Goal: Task Accomplishment & Management: Complete application form

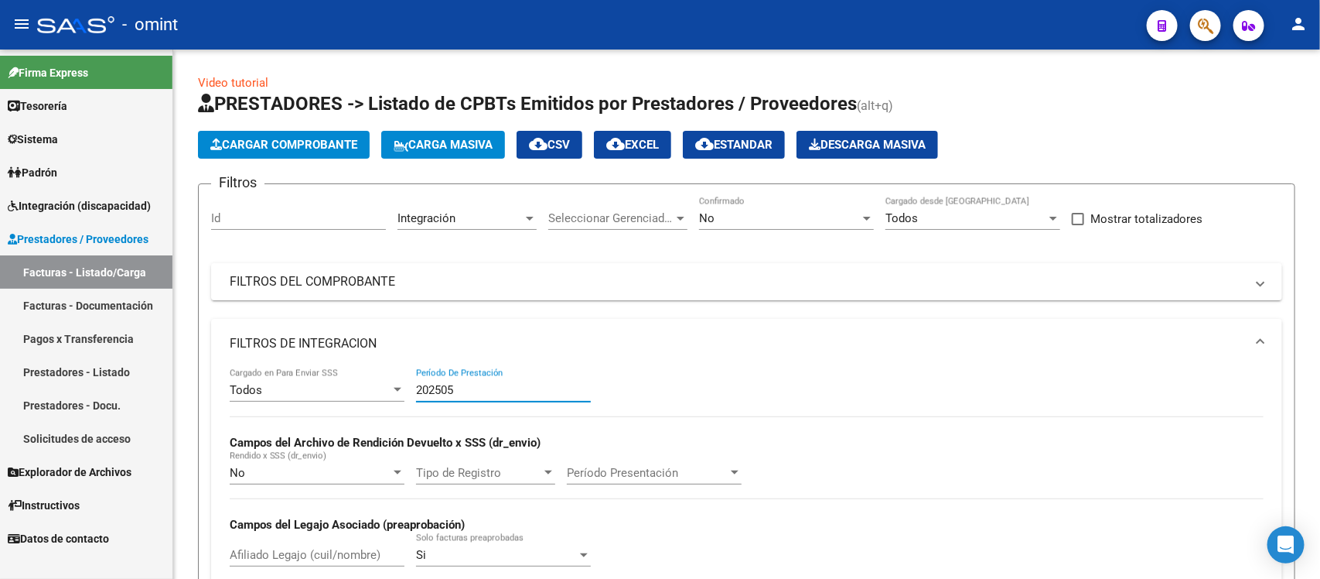
scroll to position [20, 0]
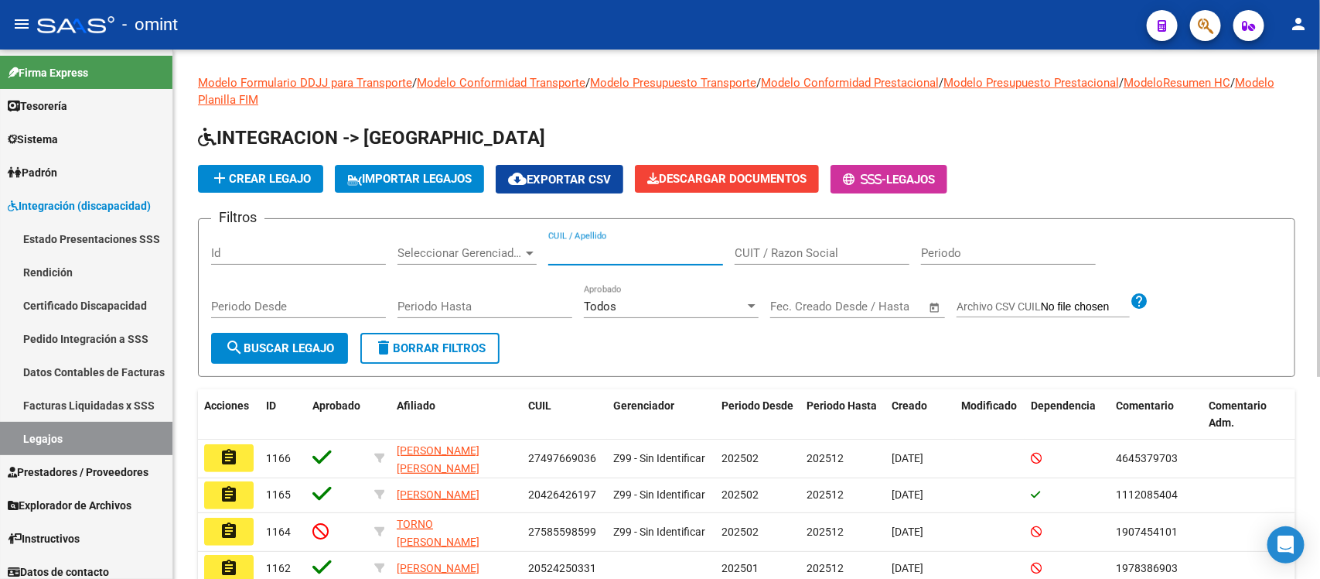
click at [620, 248] on input "CUIL / Apellido" at bounding box center [635, 253] width 175 height 14
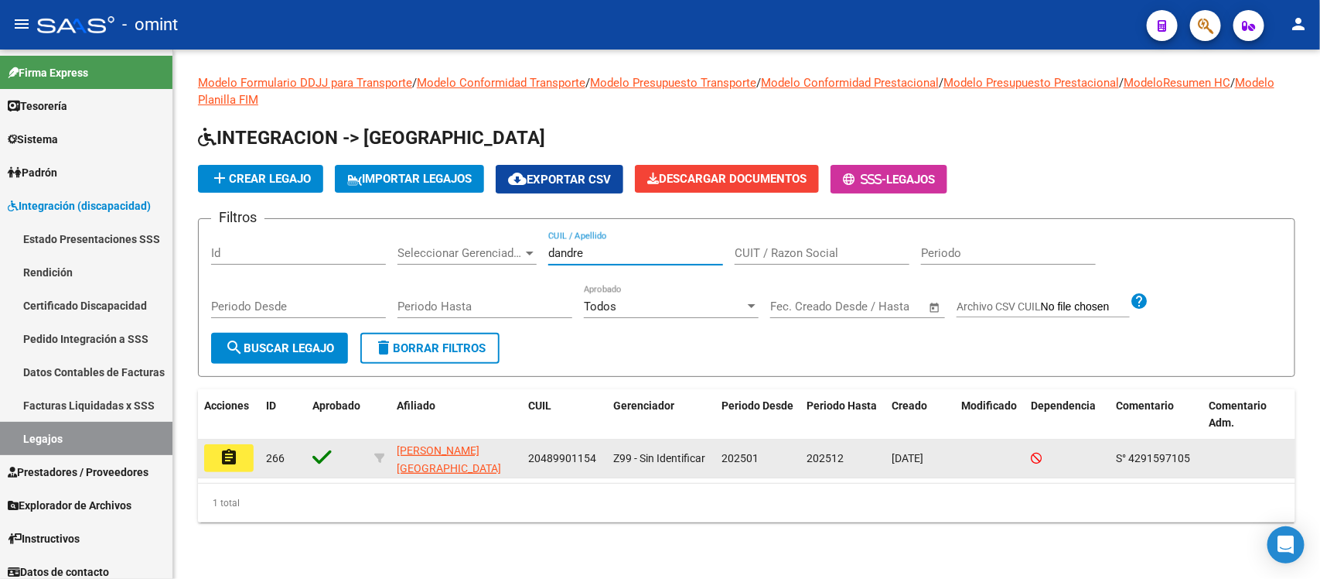
type input "dandre"
click at [229, 452] on mat-icon "assignment" at bounding box center [229, 457] width 19 height 19
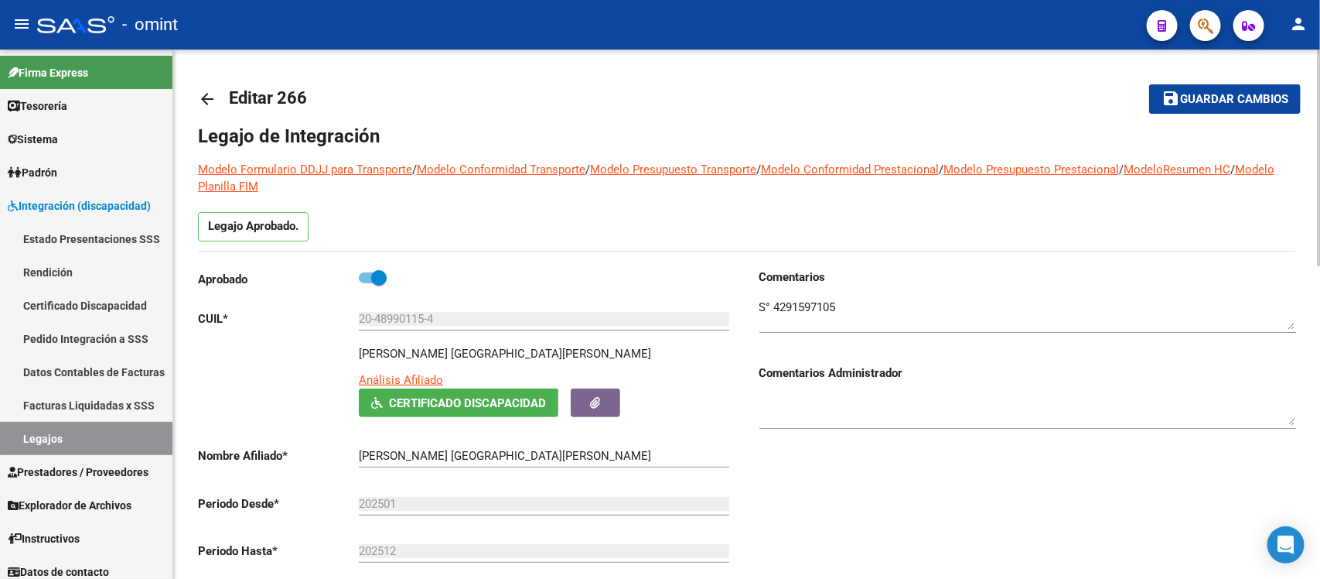
scroll to position [387, 0]
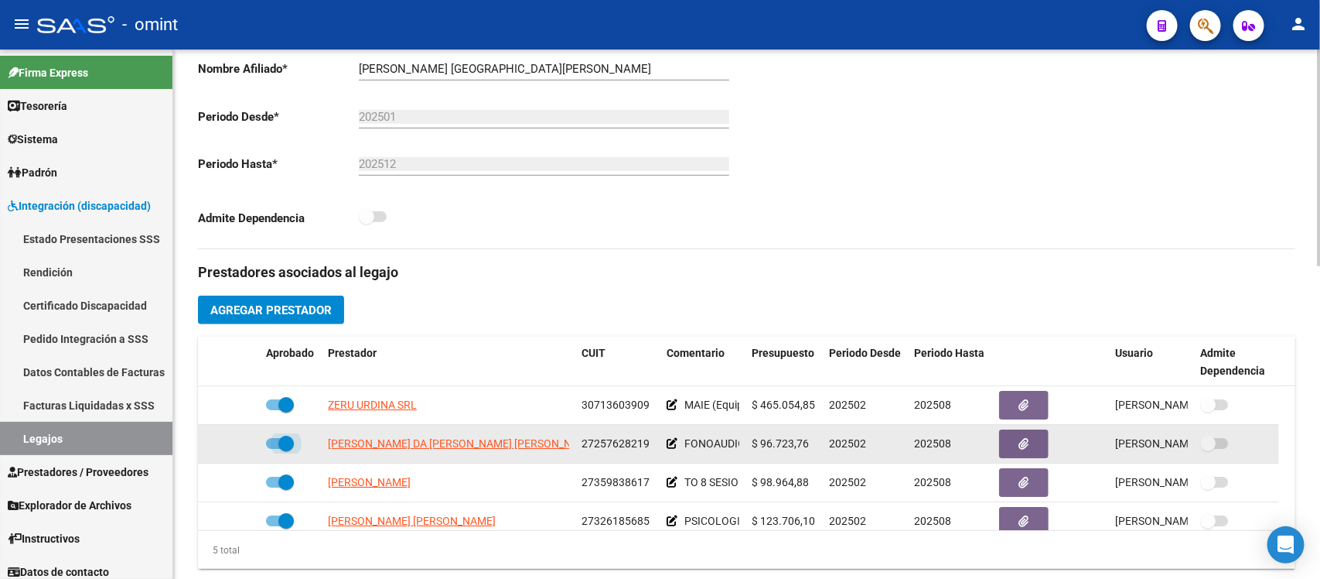
click at [284, 435] on span at bounding box center [285, 442] width 15 height 15
click at [274, 449] on input "checkbox" at bounding box center [273, 449] width 1 height 1
checkbox input "false"
click at [234, 435] on div at bounding box center [229, 444] width 50 height 18
click at [236, 438] on icon at bounding box center [237, 443] width 11 height 11
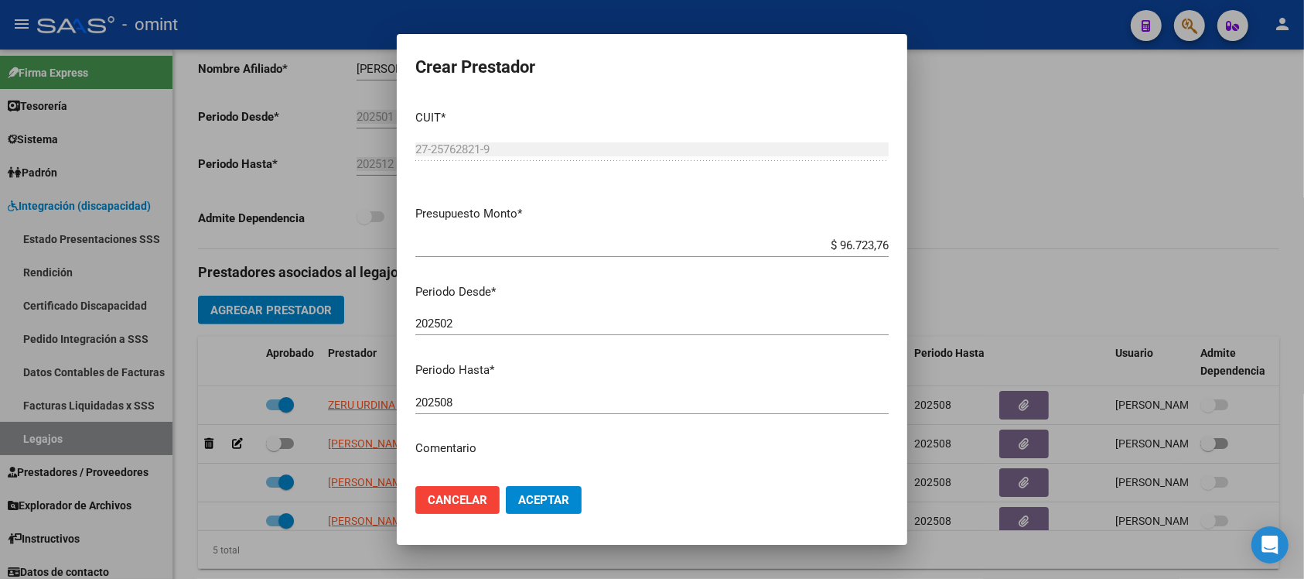
click at [508, 393] on div "202508 Ingresar el periodo" at bounding box center [651, 402] width 473 height 23
type input "202512"
click at [506, 486] on button "Aceptar" at bounding box center [544, 500] width 76 height 28
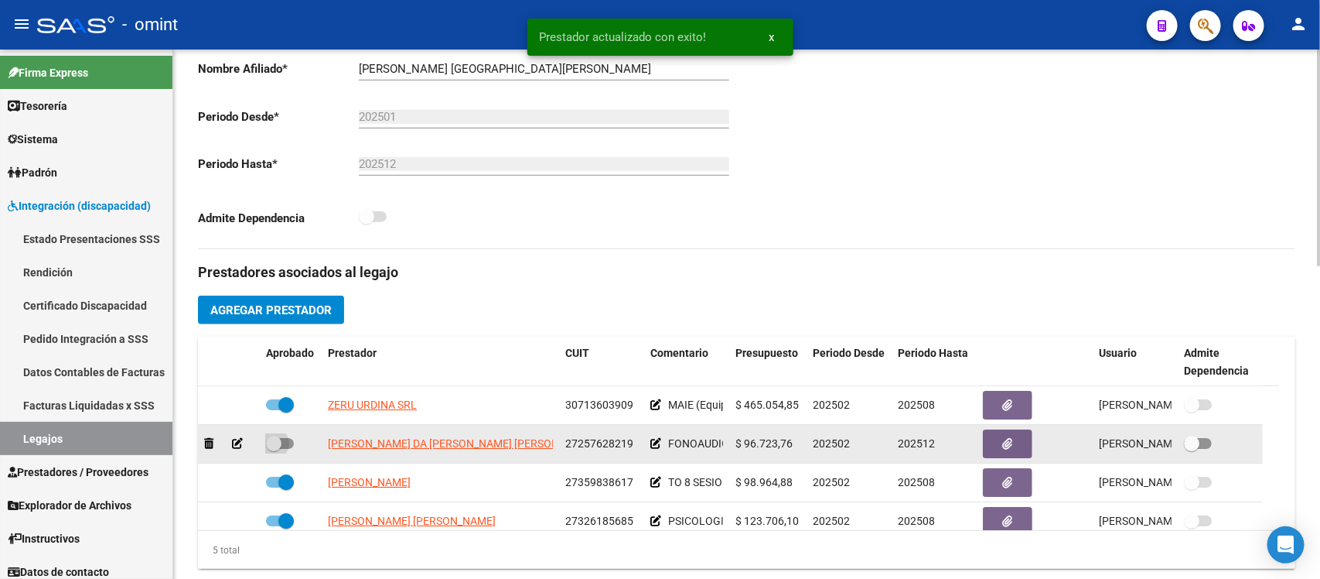
click at [279, 435] on span at bounding box center [273, 442] width 15 height 15
click at [274, 449] on input "checkbox" at bounding box center [273, 449] width 1 height 1
checkbox input "true"
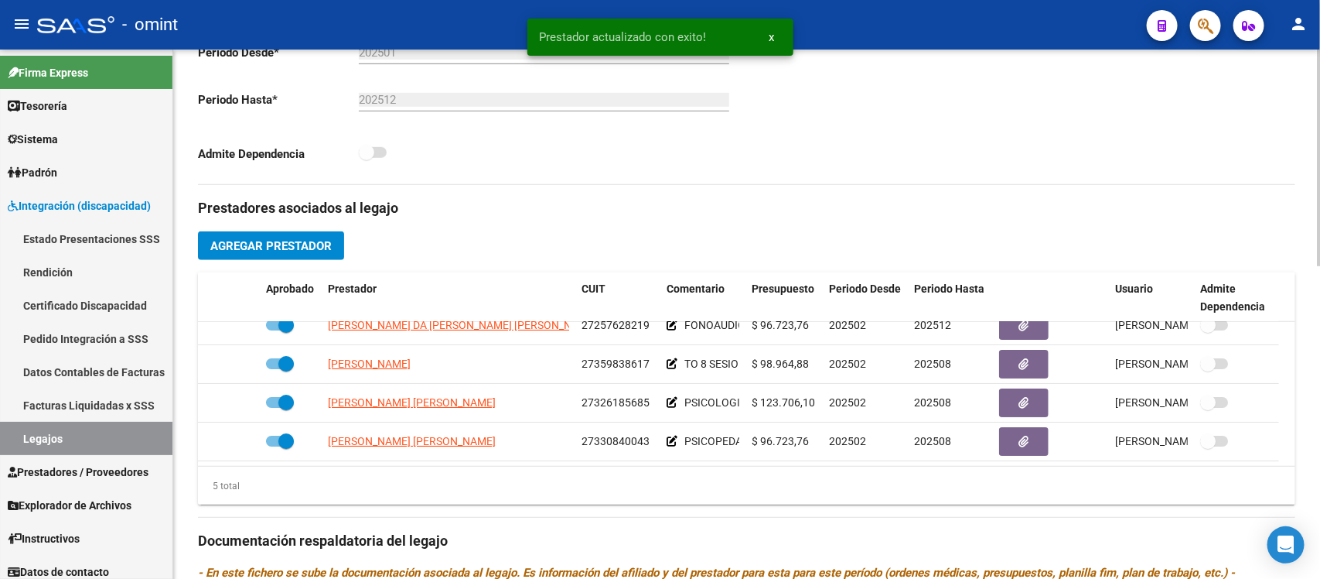
scroll to position [677, 0]
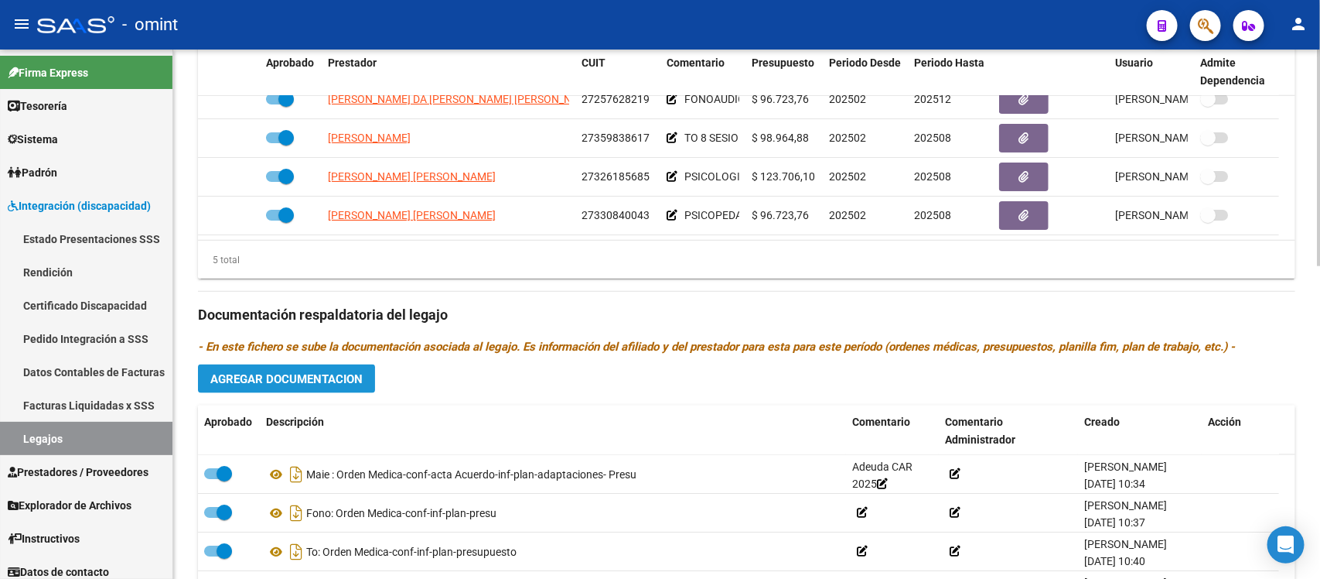
click at [230, 372] on span "Agregar Documentacion" at bounding box center [286, 379] width 152 height 14
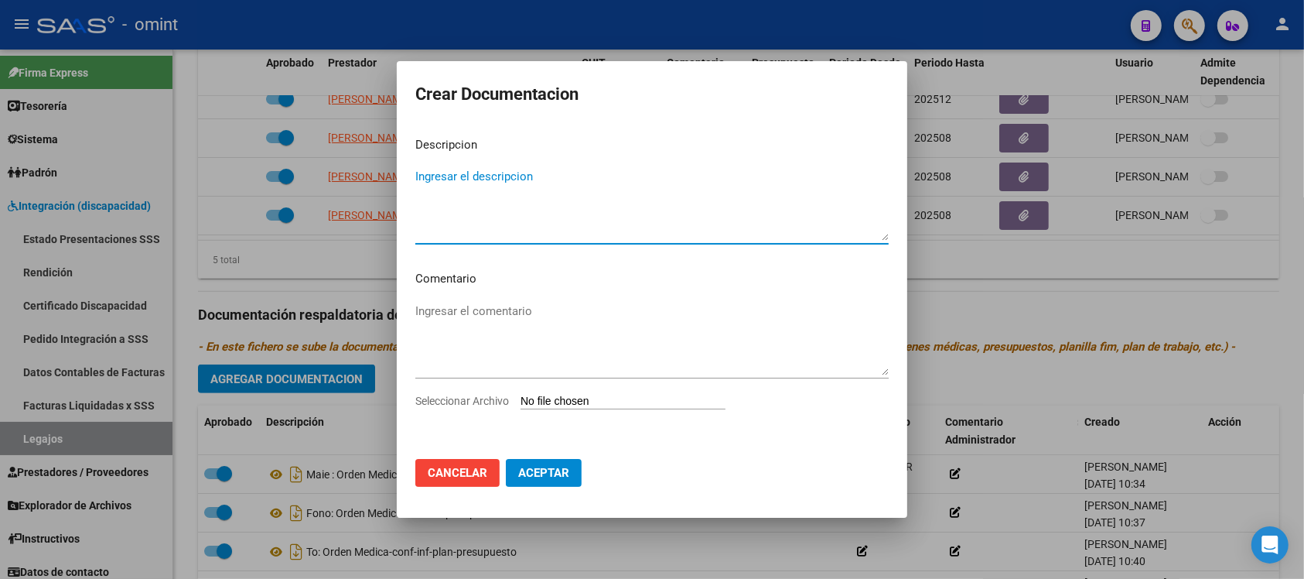
type textarea "O"
type textarea "Informe FONO"
click at [588, 404] on input "Seleccionar Archivo" at bounding box center [623, 401] width 205 height 15
type input "C:\fakepath\4291597105_25070212160_form048.jpg"
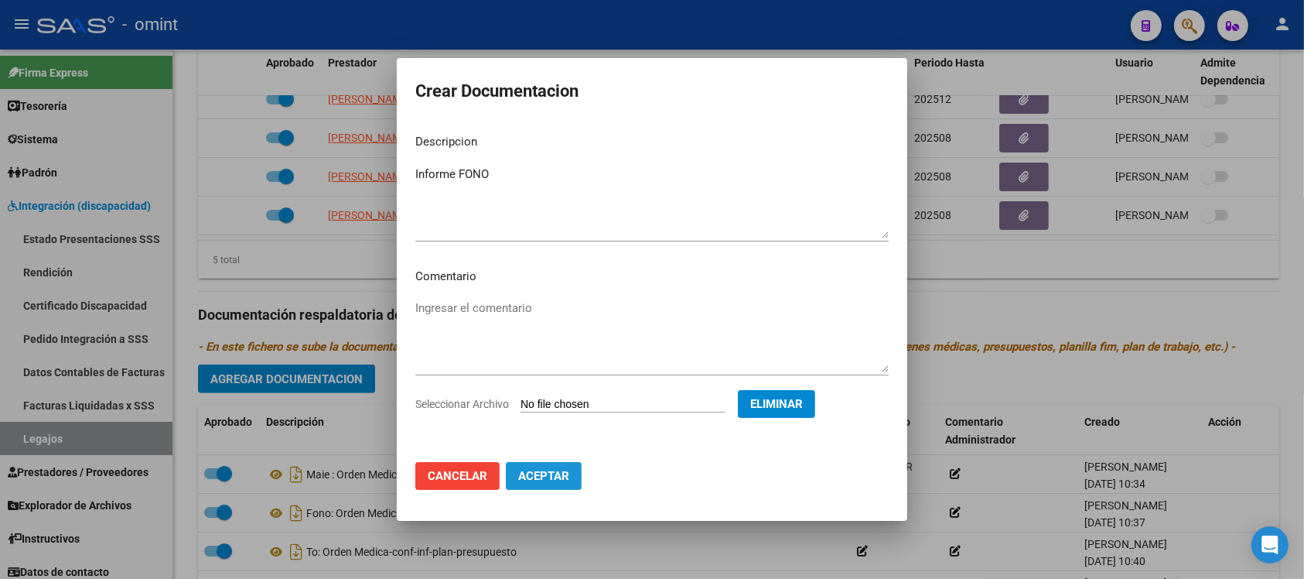
click at [538, 485] on button "Aceptar" at bounding box center [544, 476] width 76 height 28
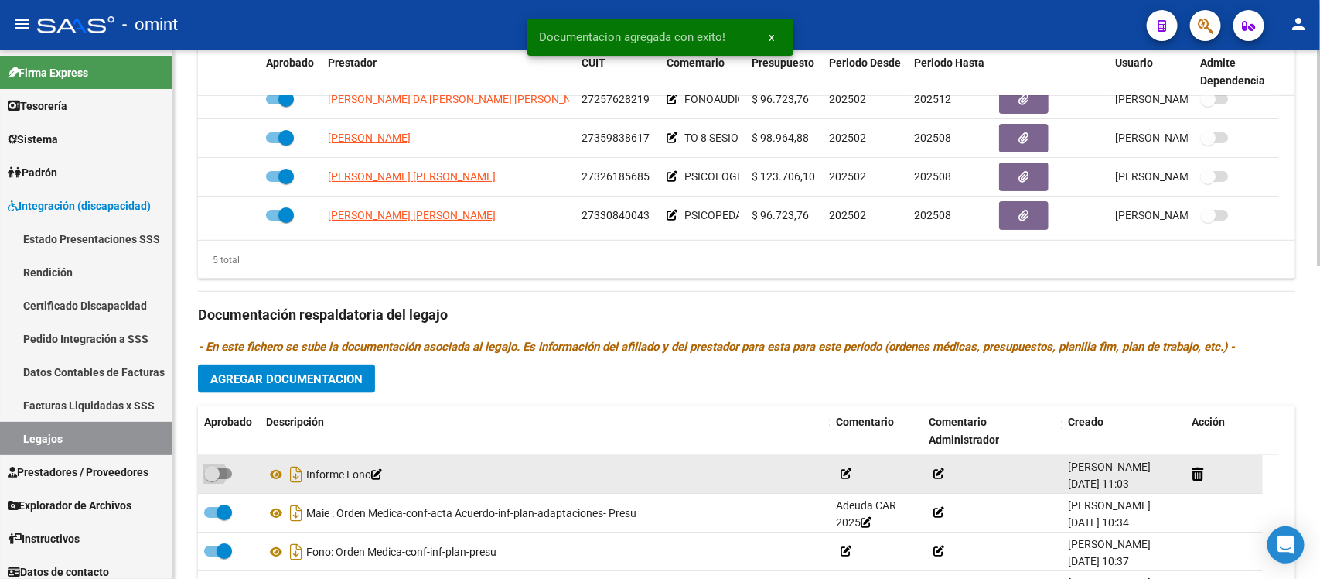
click at [211, 466] on span at bounding box center [211, 473] width 15 height 15
click at [211, 479] on input "checkbox" at bounding box center [211, 479] width 1 height 1
checkbox input "true"
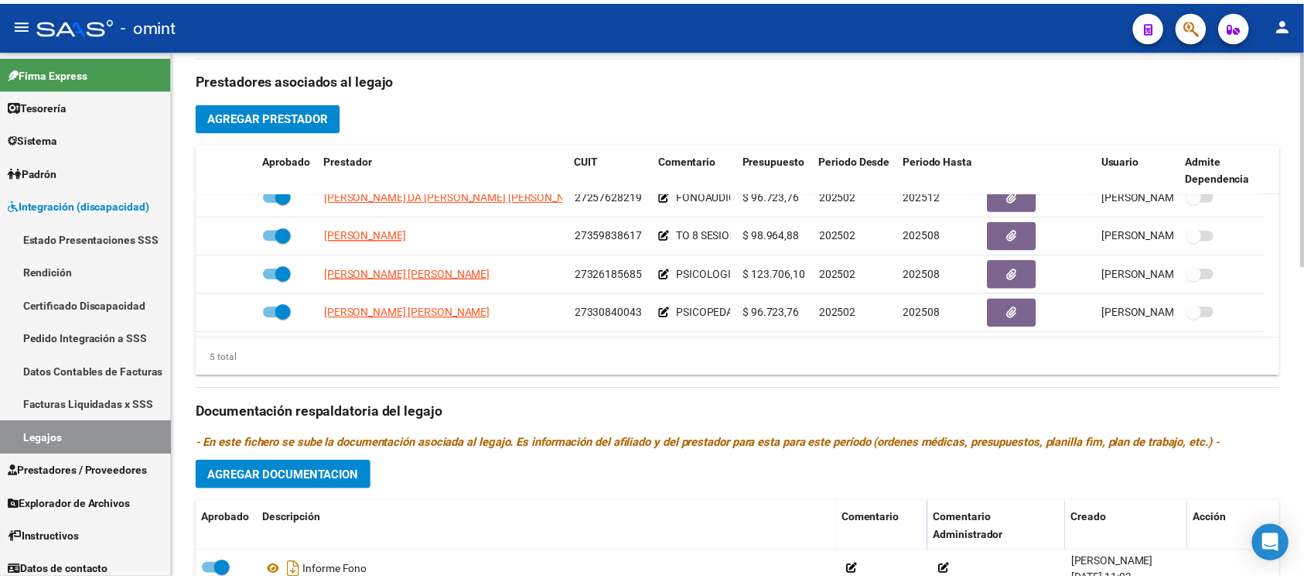
scroll to position [0, 0]
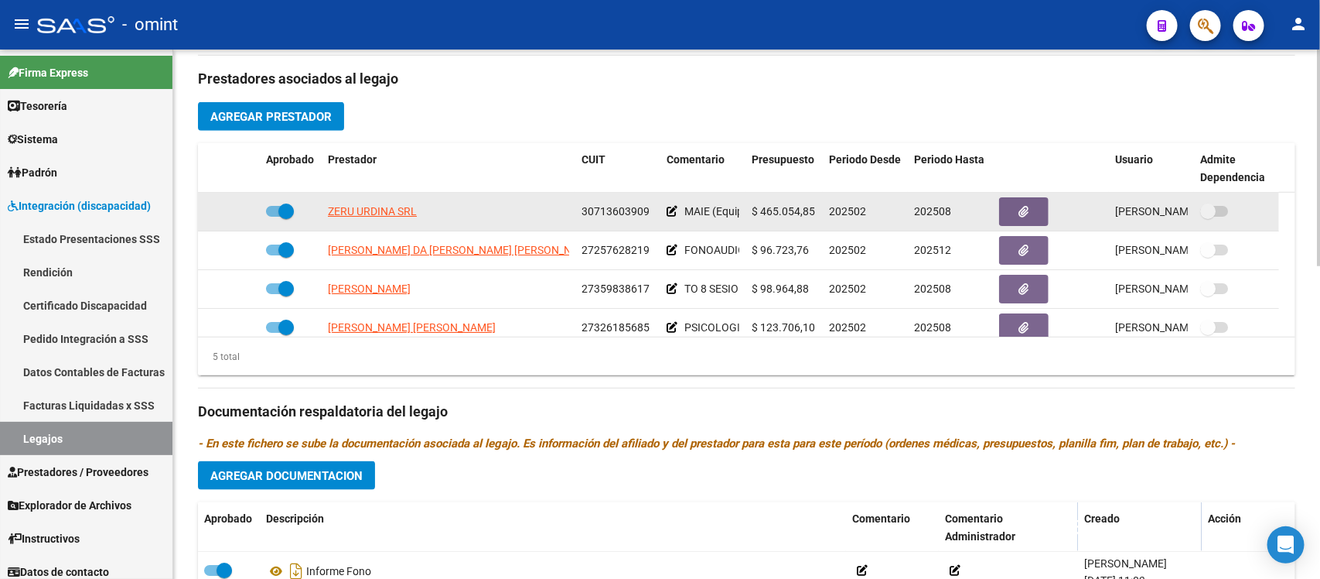
click at [295, 202] on div at bounding box center [291, 212] width 50 height 20
click at [286, 203] on span at bounding box center [285, 210] width 15 height 15
click at [274, 217] on input "checkbox" at bounding box center [273, 217] width 1 height 1
checkbox input "false"
click at [233, 206] on icon at bounding box center [237, 211] width 11 height 11
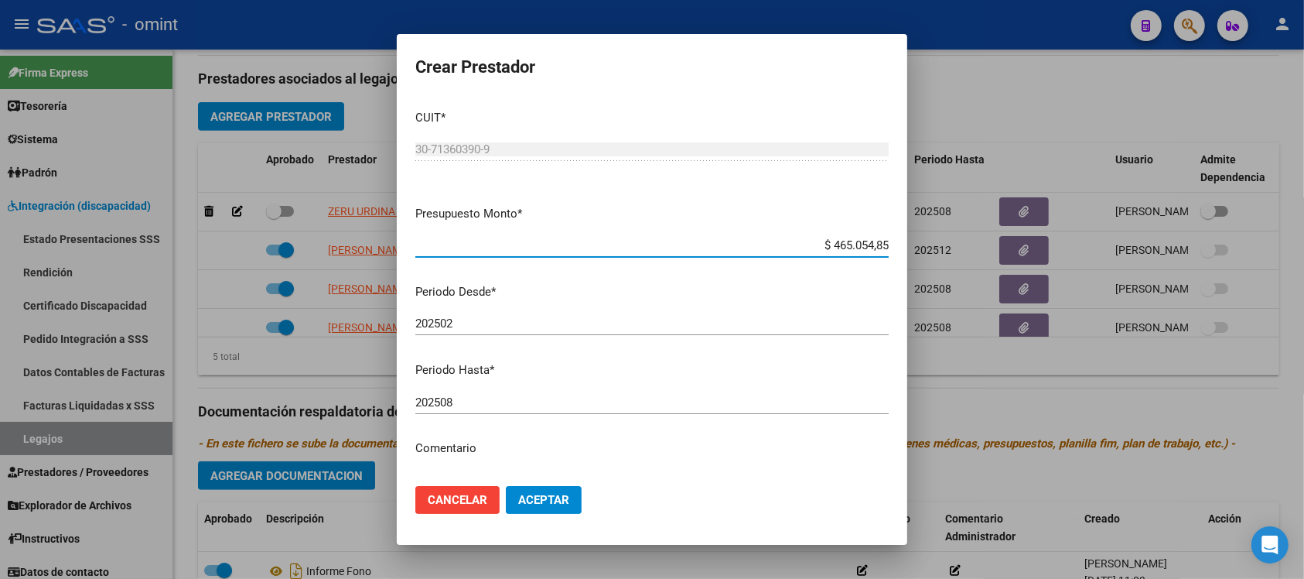
click at [489, 397] on input "202508" at bounding box center [651, 402] width 473 height 14
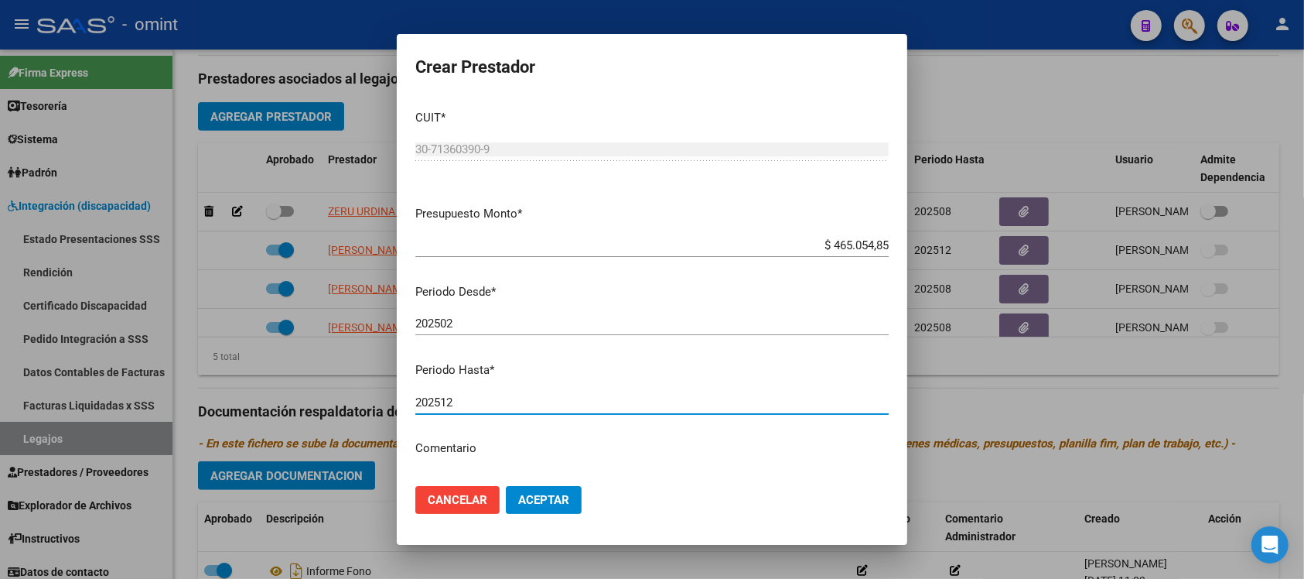
type input "202512"
click at [506, 486] on button "Aceptar" at bounding box center [544, 500] width 76 height 28
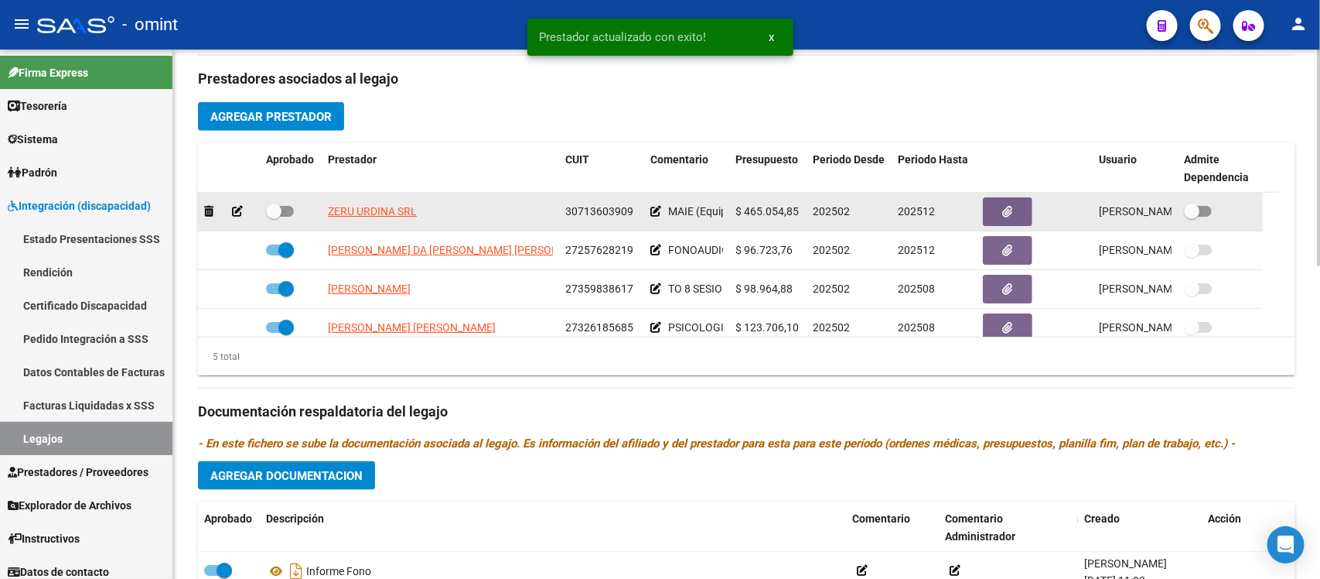
click at [280, 203] on span at bounding box center [273, 210] width 15 height 15
click at [274, 217] on input "checkbox" at bounding box center [273, 217] width 1 height 1
checkbox input "true"
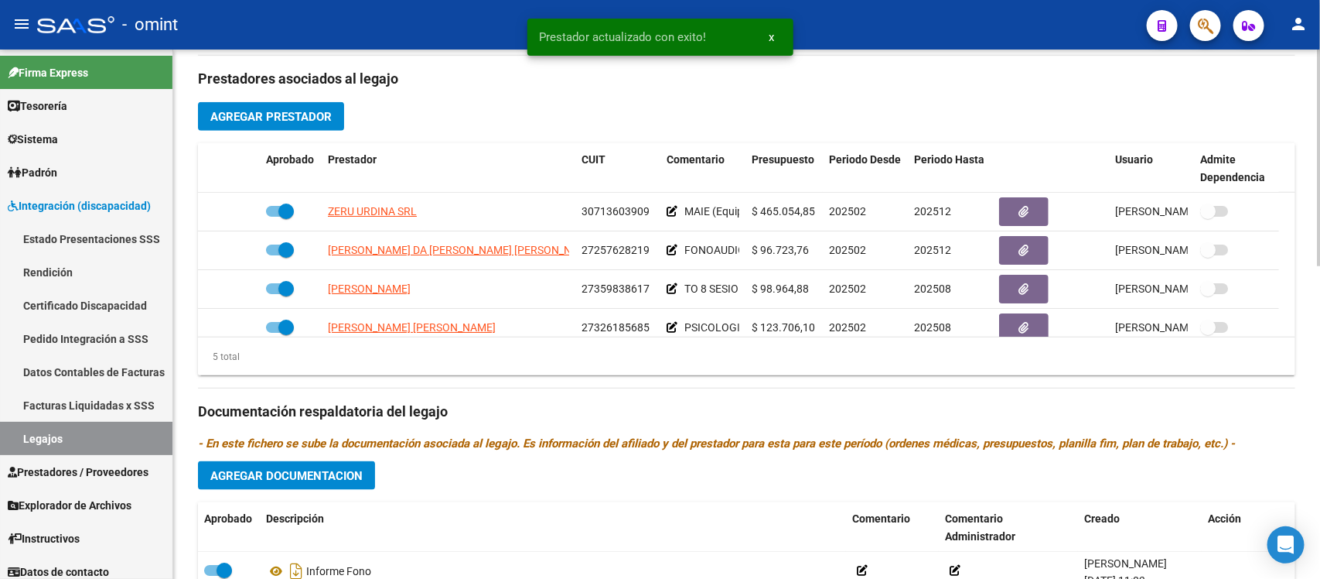
click at [337, 469] on span "Agregar Documentacion" at bounding box center [286, 476] width 152 height 14
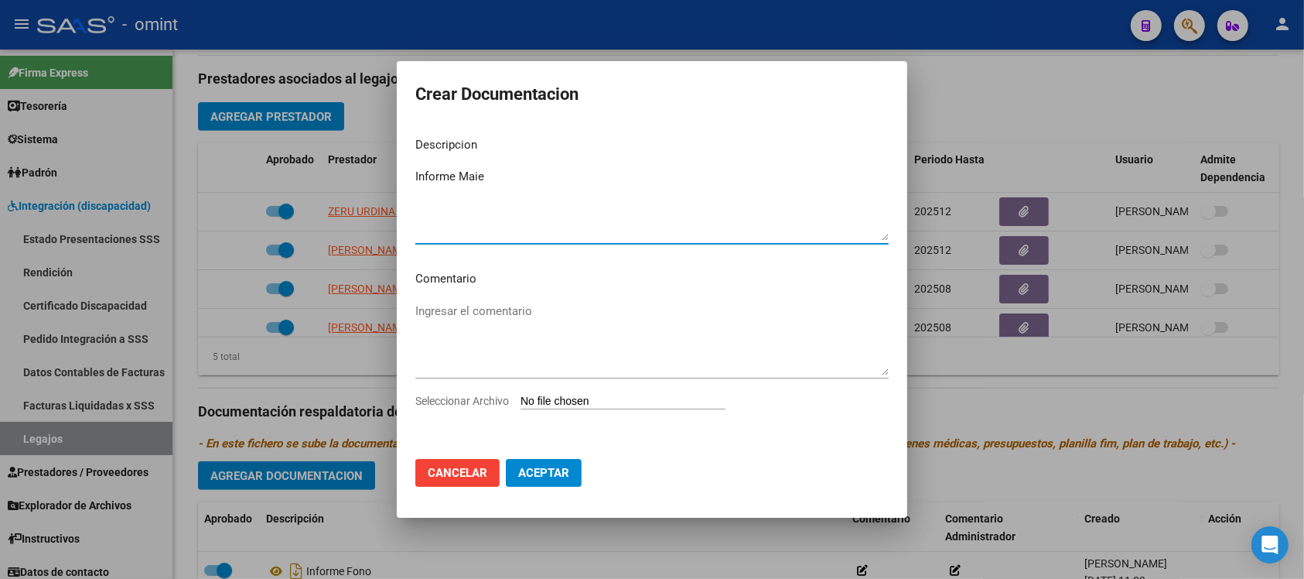
type textarea "Informe Maie"
click at [590, 406] on input "Seleccionar Archivo" at bounding box center [623, 401] width 205 height 15
